Goal: Navigation & Orientation: Understand site structure

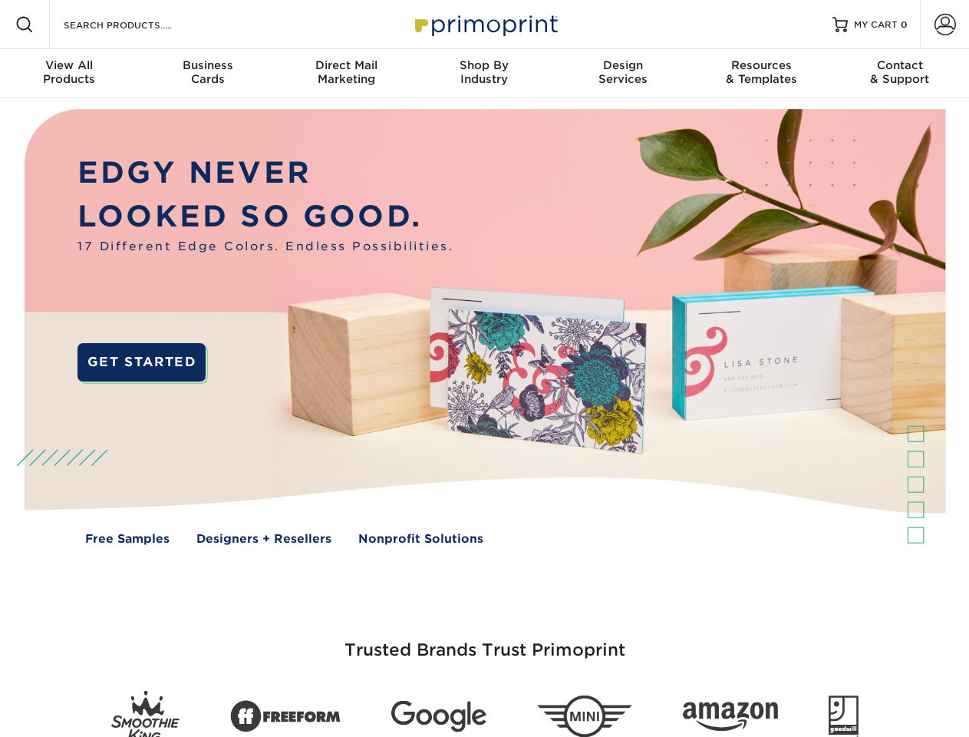
click at [484, 368] on img at bounding box center [484, 338] width 959 height 480
click at [25, 25] on span at bounding box center [24, 24] width 18 height 18
click at [945, 25] on span at bounding box center [945, 24] width 21 height 21
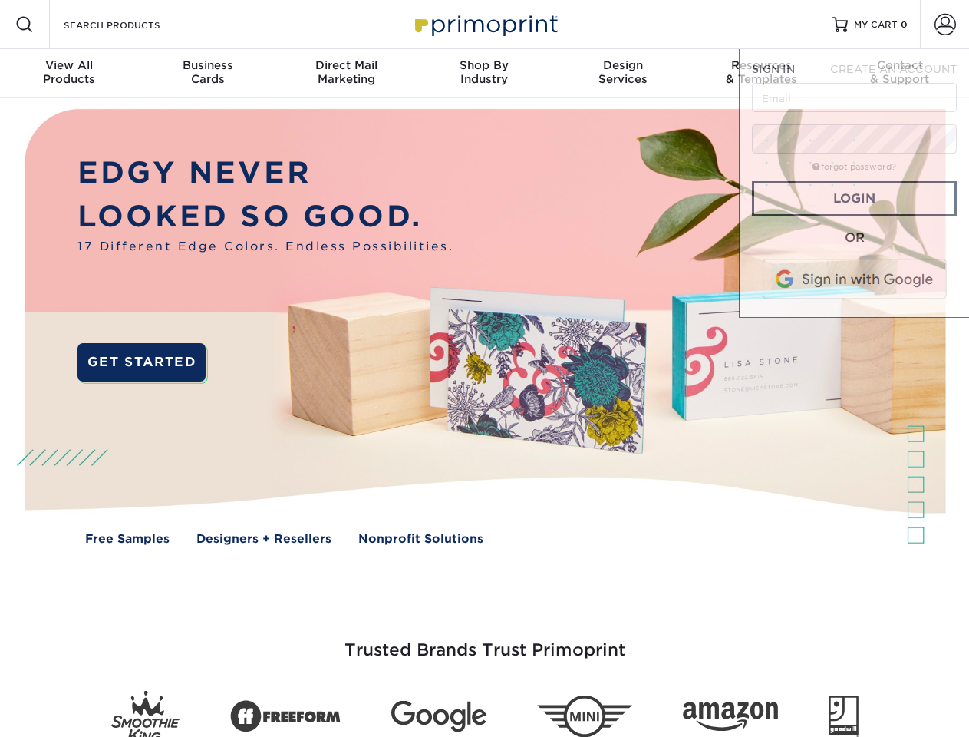
click at [69, 74] on div "View All Products" at bounding box center [69, 72] width 138 height 28
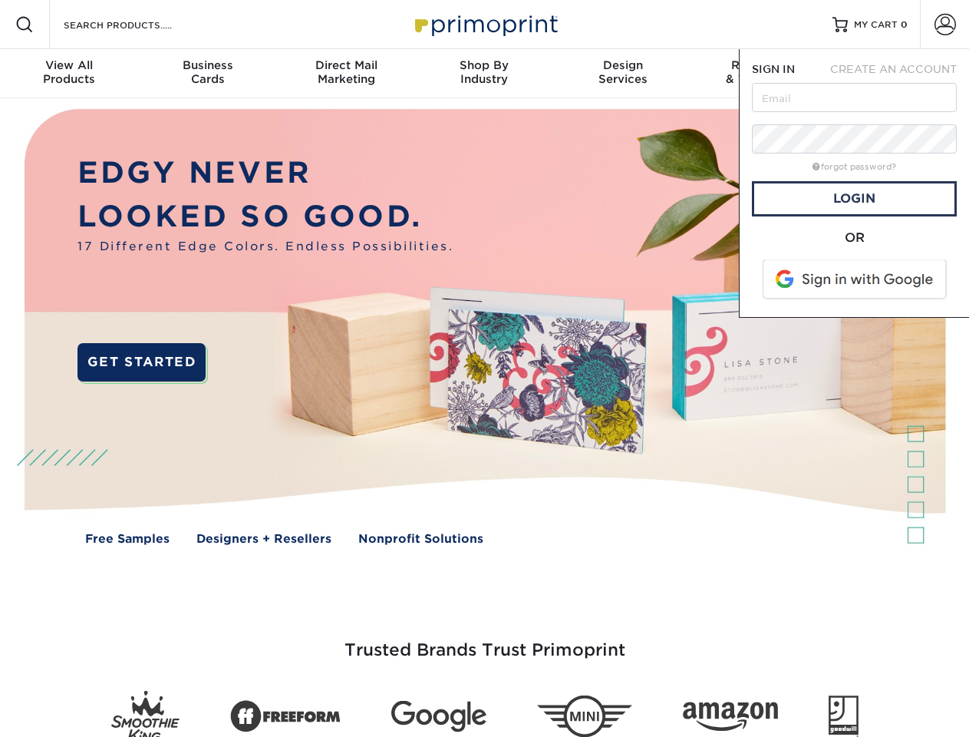
click at [207, 74] on div "Business Cards" at bounding box center [207, 72] width 138 height 28
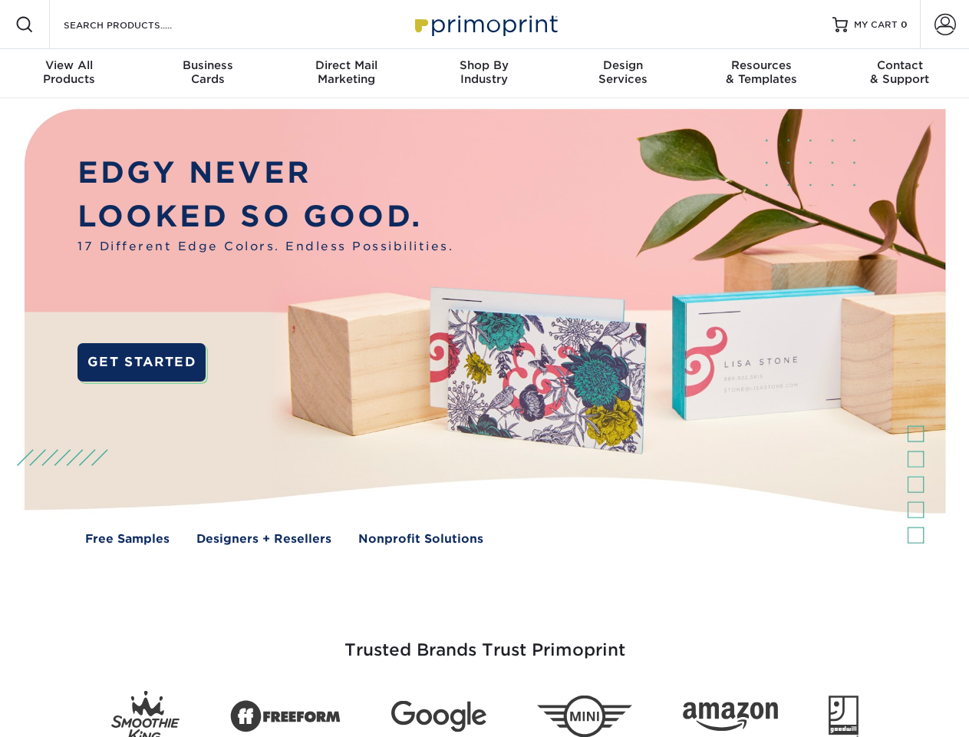
click at [346, 74] on div "Direct Mail Marketing" at bounding box center [346, 72] width 138 height 28
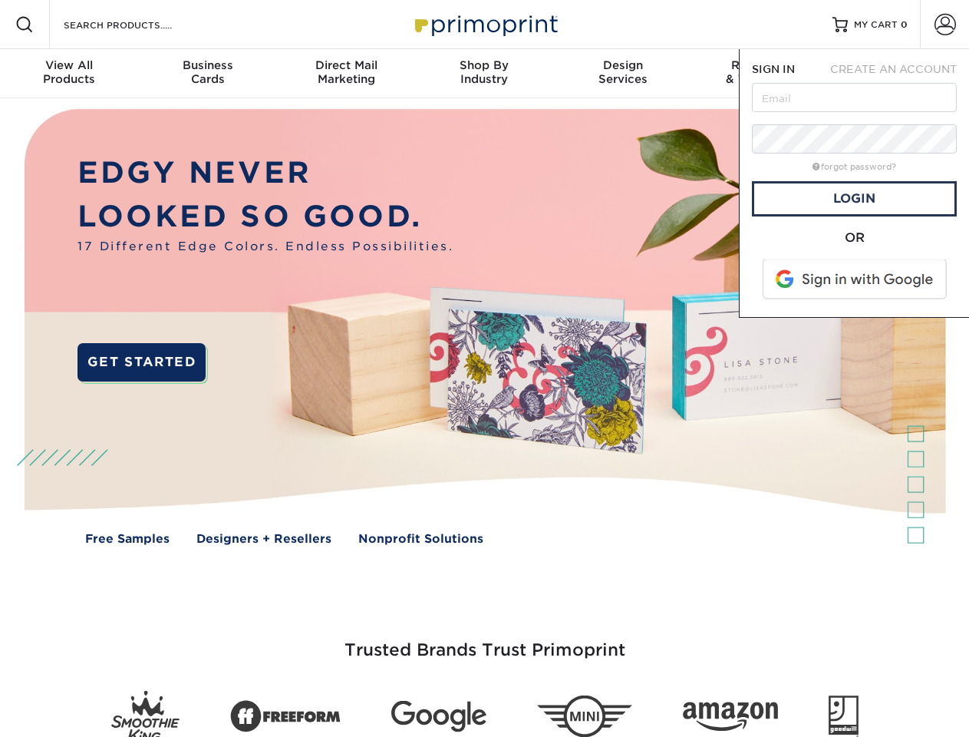
click at [484, 74] on div "Shop By Industry" at bounding box center [484, 72] width 138 height 28
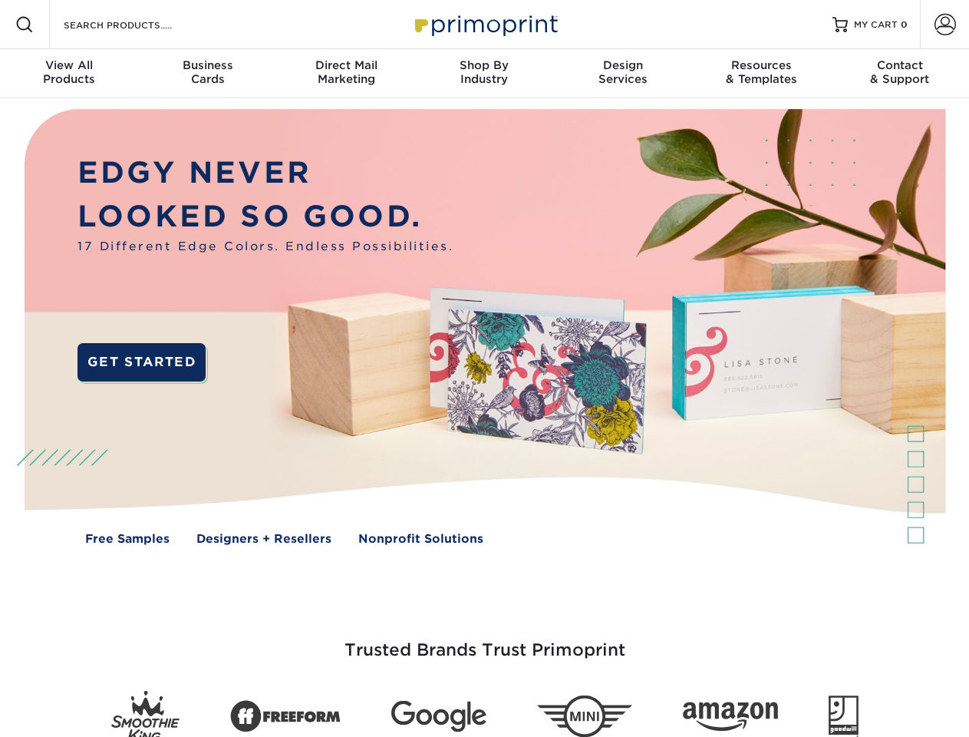
click at [623, 74] on div "Design Services" at bounding box center [623, 72] width 138 height 28
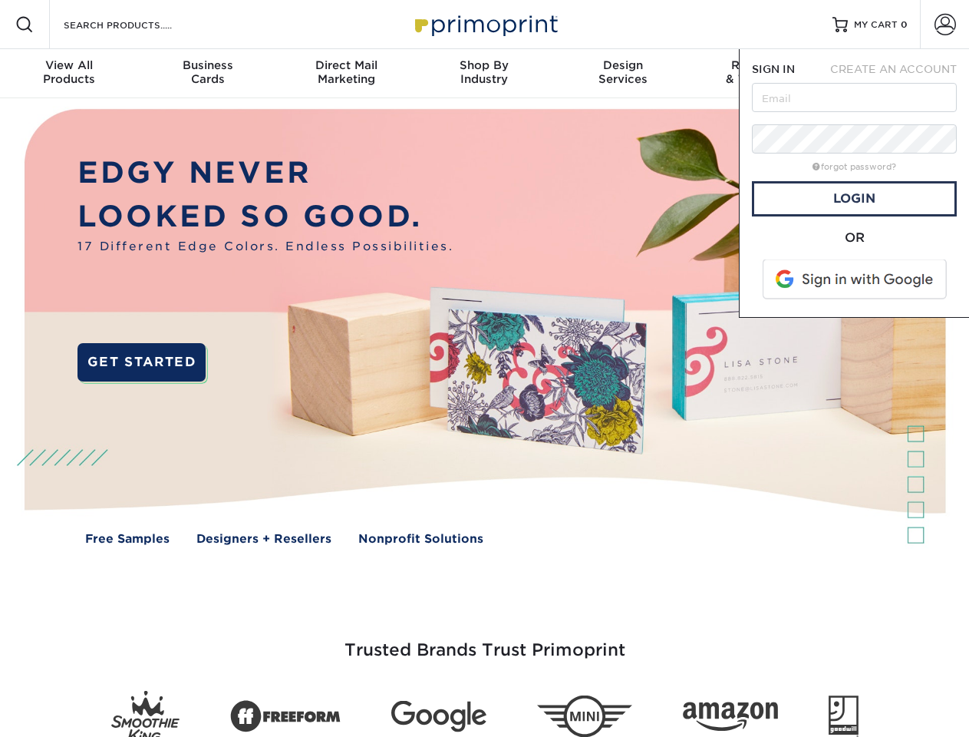
click at [761, 74] on span "SIGN IN" at bounding box center [773, 69] width 43 height 12
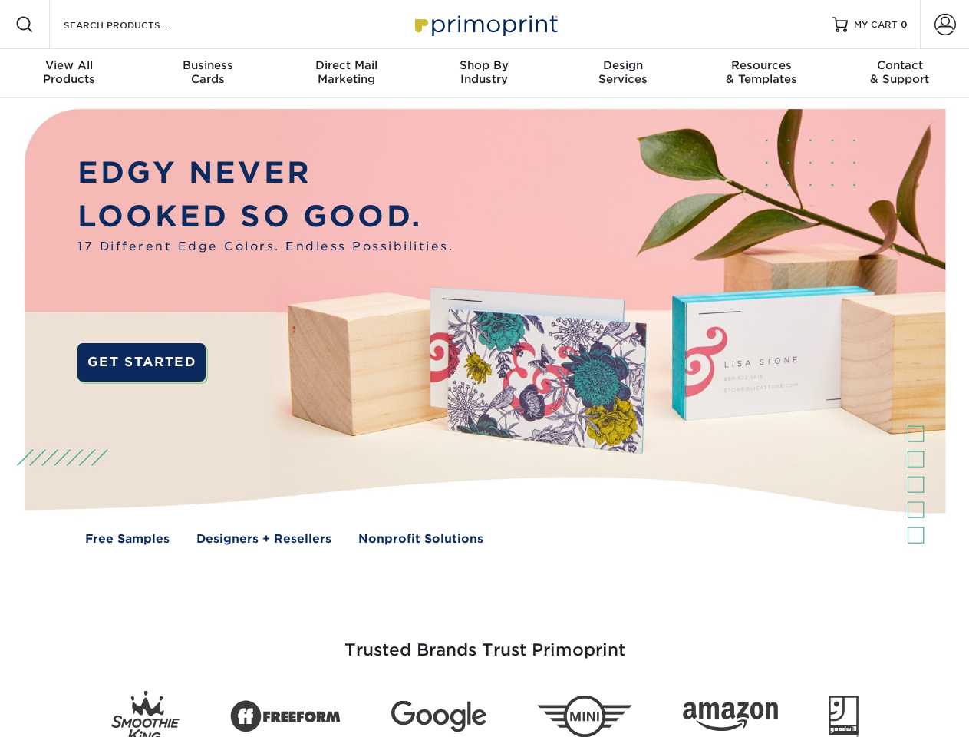
click at [900, 74] on div "Contact & Support" at bounding box center [900, 72] width 138 height 28
